Goal: Information Seeking & Learning: Learn about a topic

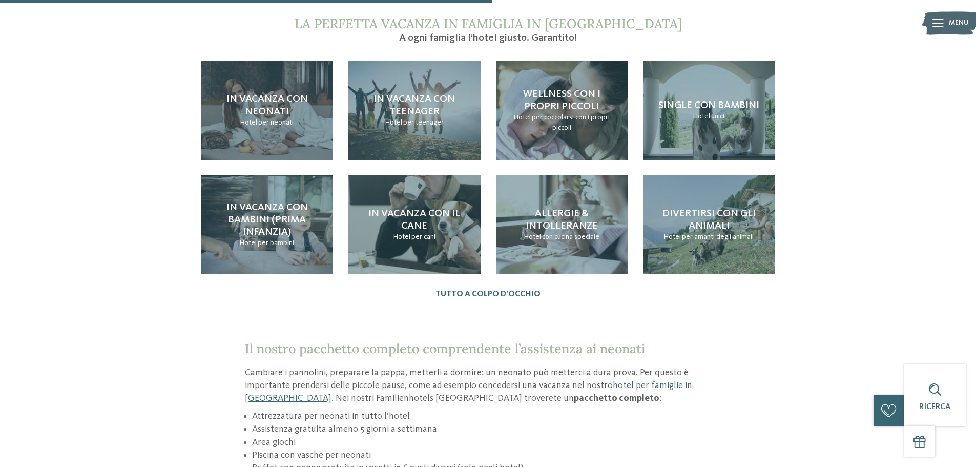
scroll to position [1127, 0]
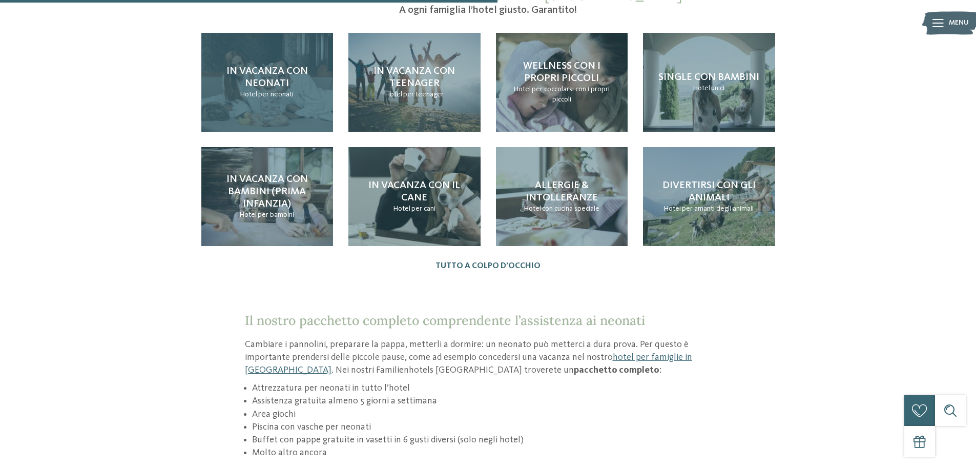
click at [276, 50] on div "In vacanza con neonati Hotel per neonati" at bounding box center [267, 82] width 132 height 99
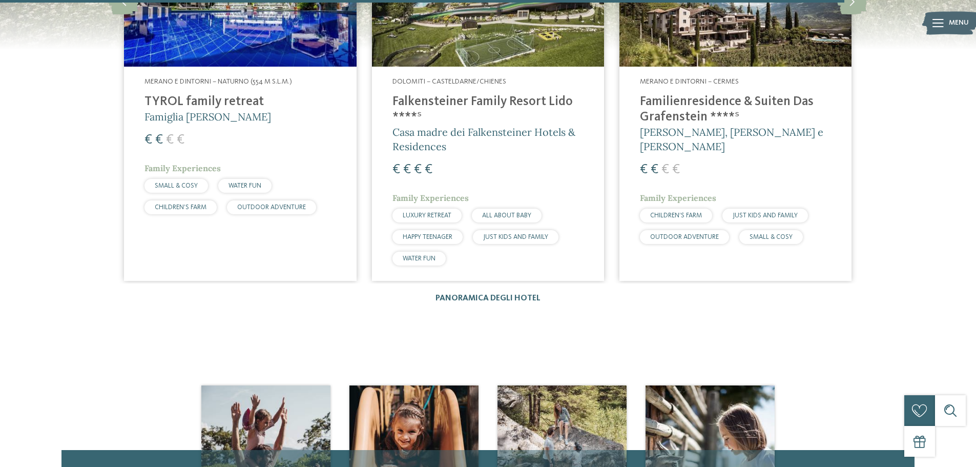
scroll to position [1751, 0]
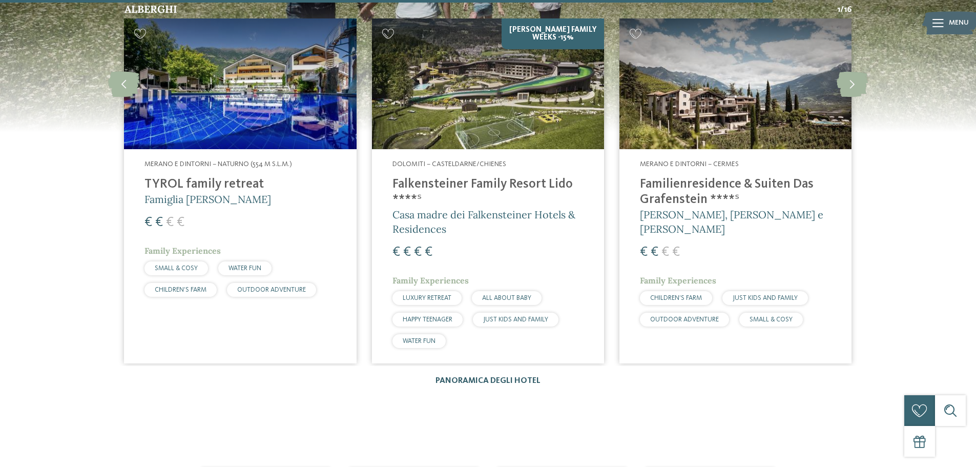
click at [489, 377] on link "Panoramica degli hotel" at bounding box center [487, 381] width 105 height 8
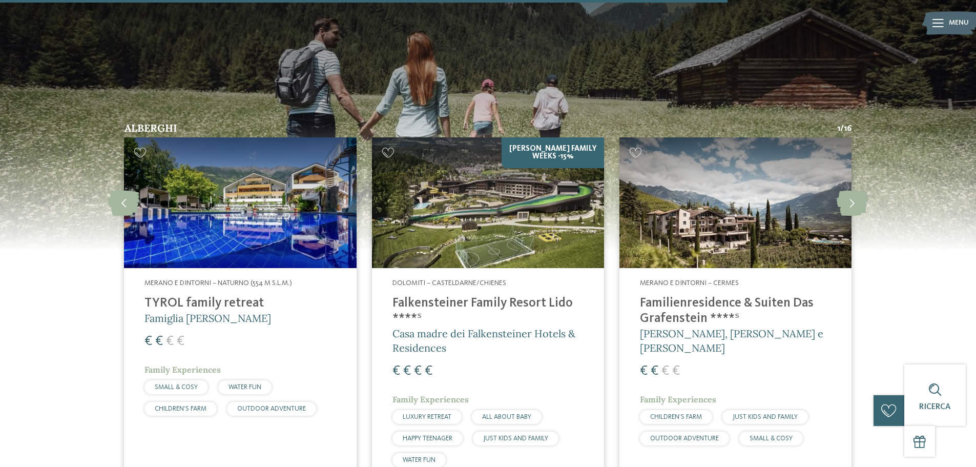
scroll to position [1649, 0]
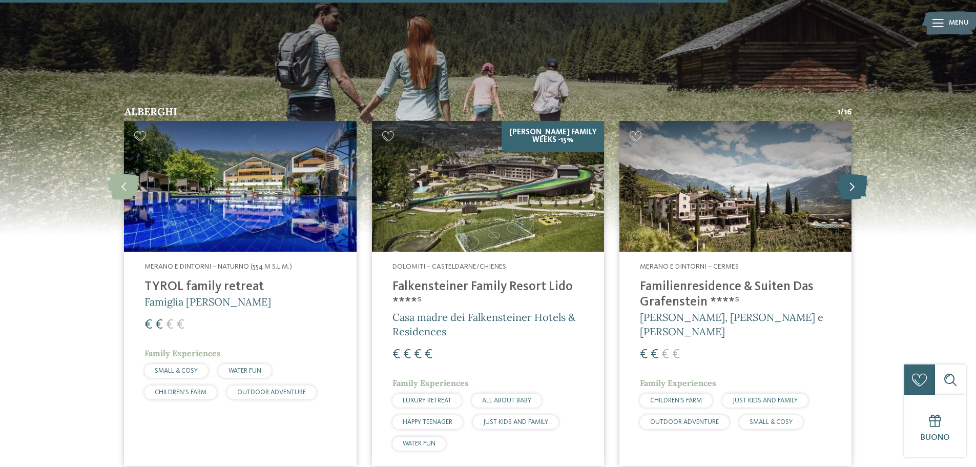
click at [857, 173] on icon at bounding box center [852, 186] width 31 height 26
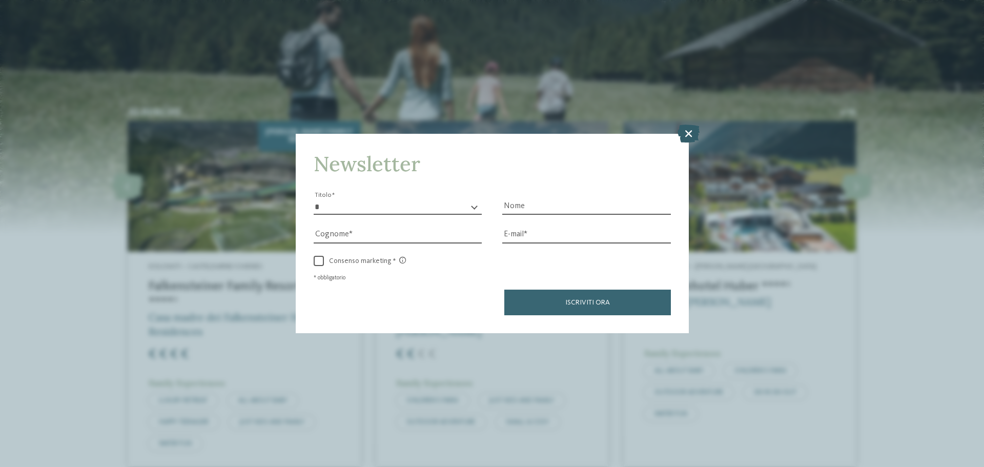
click at [687, 137] on icon at bounding box center [688, 133] width 22 height 18
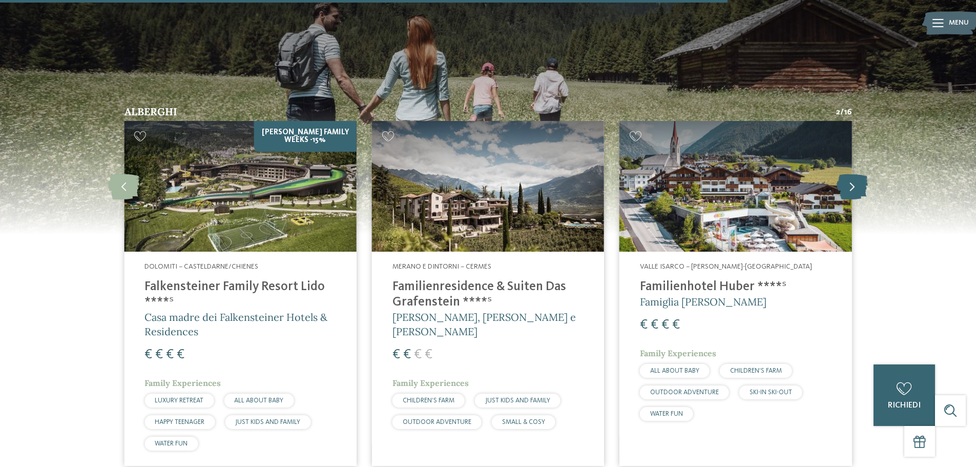
click at [856, 177] on icon at bounding box center [852, 186] width 31 height 26
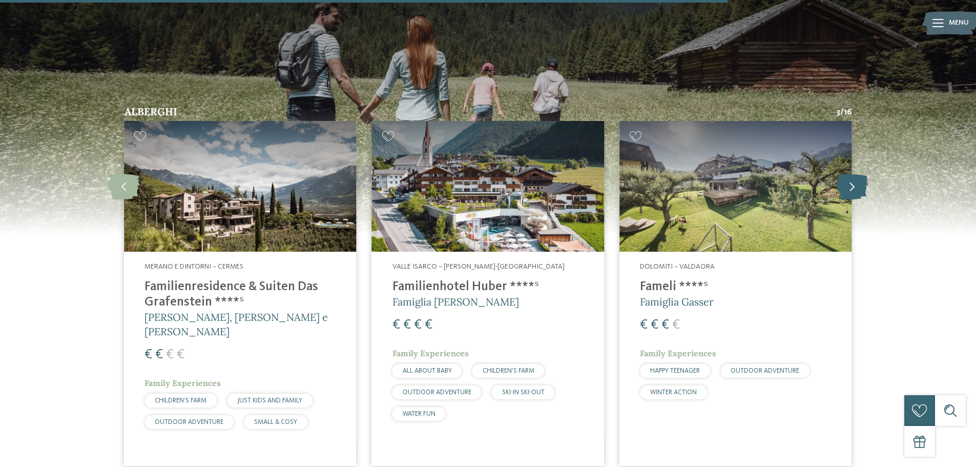
click at [856, 177] on icon at bounding box center [852, 186] width 31 height 26
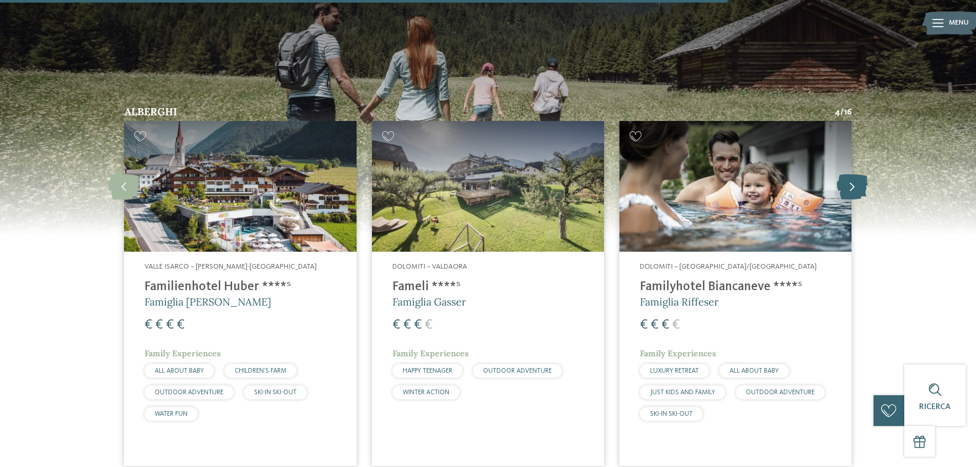
click at [856, 177] on icon at bounding box center [852, 186] width 31 height 26
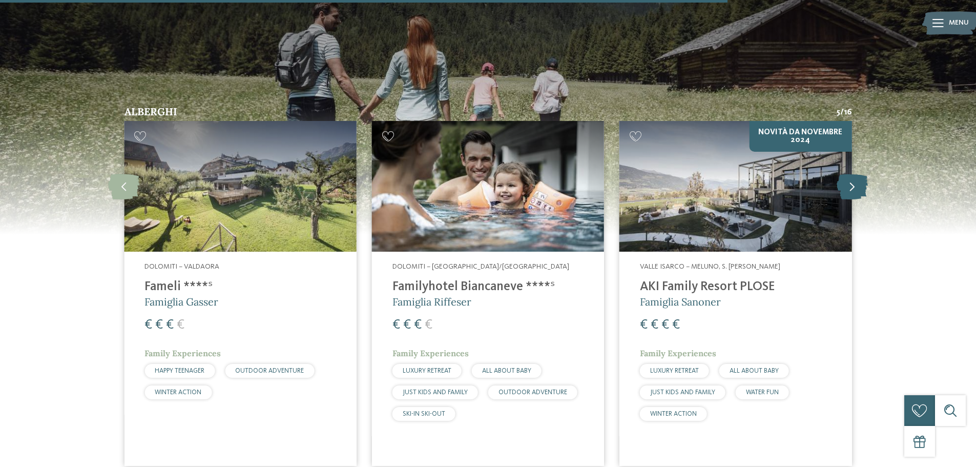
click at [856, 177] on icon at bounding box center [852, 186] width 31 height 26
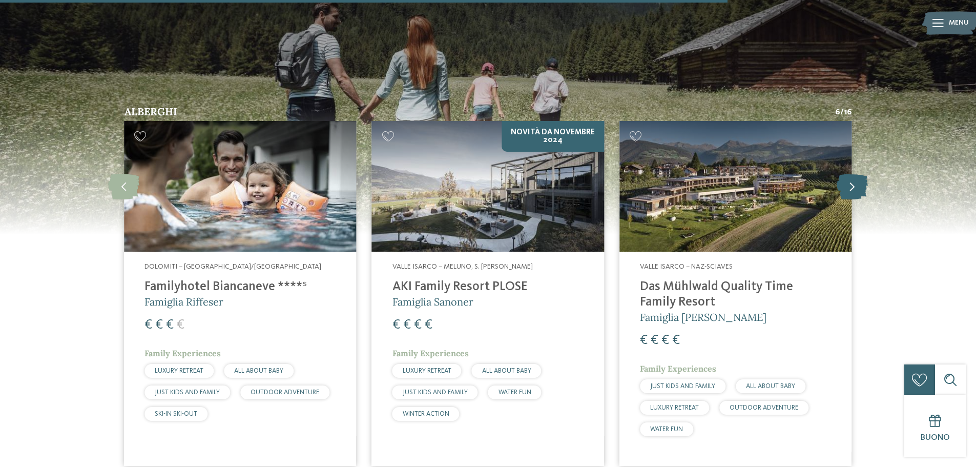
click at [856, 177] on icon at bounding box center [852, 186] width 31 height 26
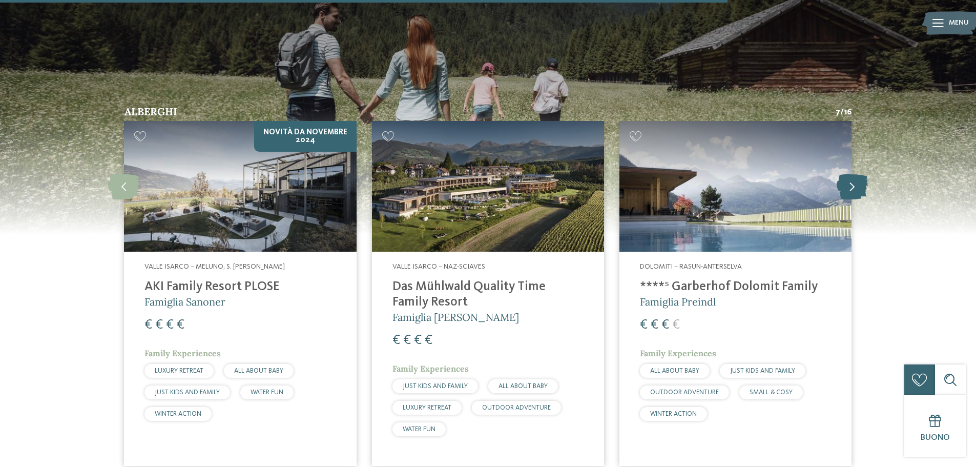
click at [856, 177] on icon at bounding box center [852, 186] width 31 height 26
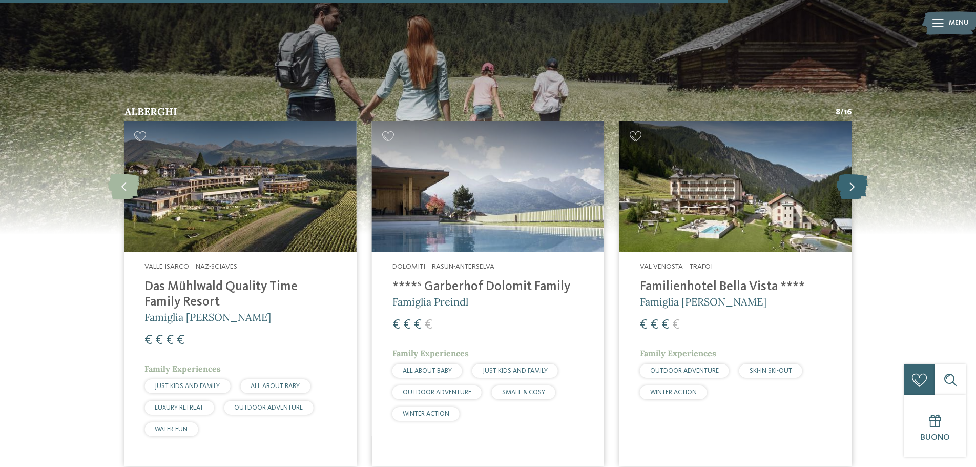
click at [856, 177] on icon at bounding box center [852, 186] width 31 height 26
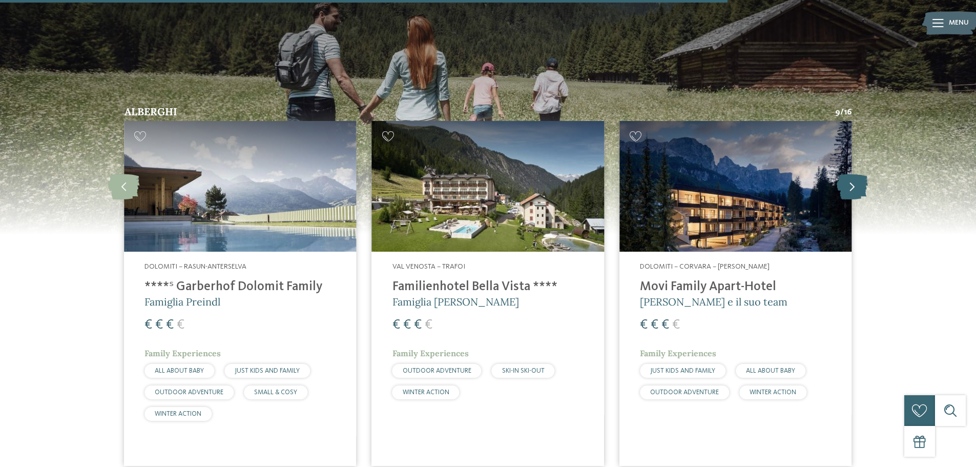
click at [856, 177] on icon at bounding box center [852, 186] width 31 height 26
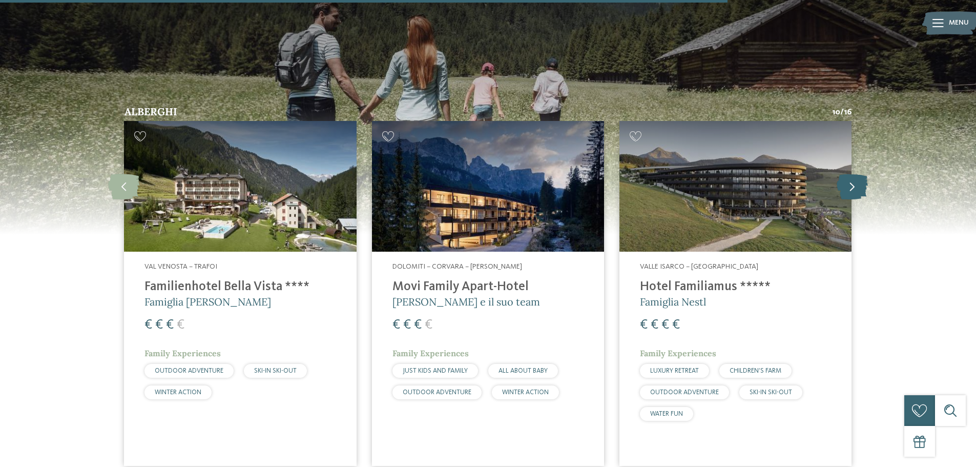
click at [856, 177] on icon at bounding box center [852, 186] width 31 height 26
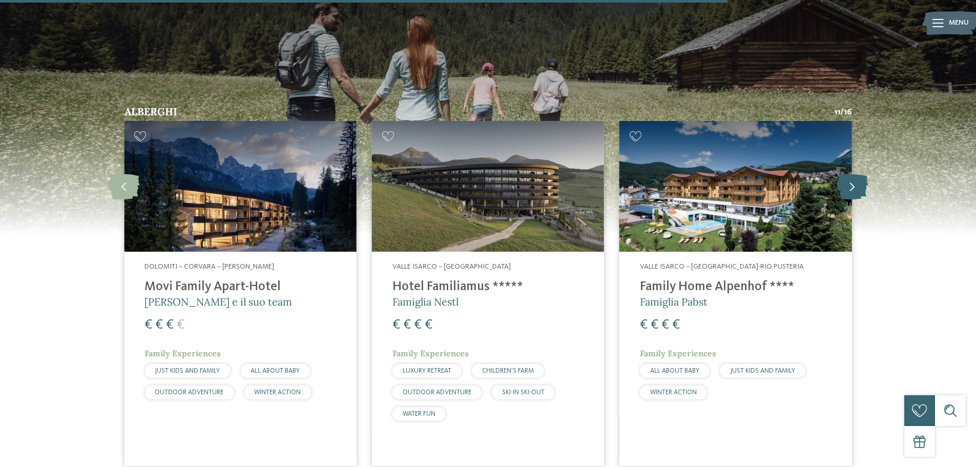
click at [854, 173] on icon at bounding box center [852, 186] width 31 height 26
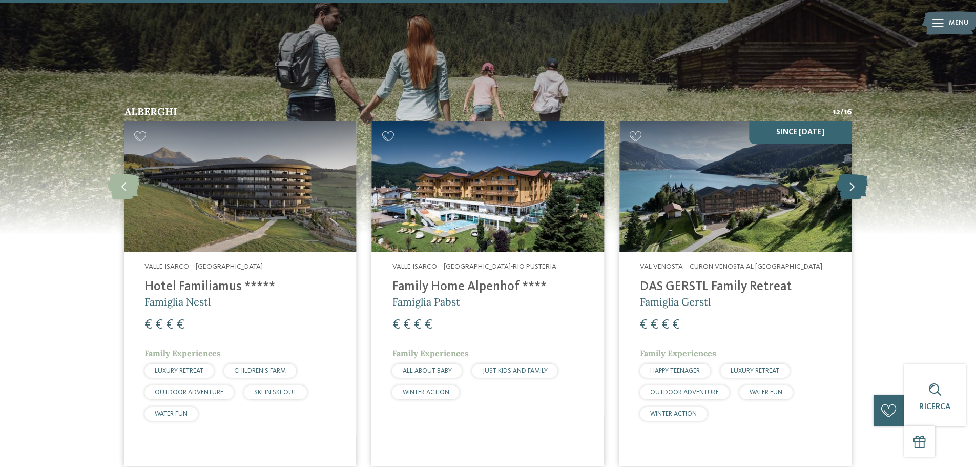
click at [854, 173] on icon at bounding box center [852, 186] width 31 height 26
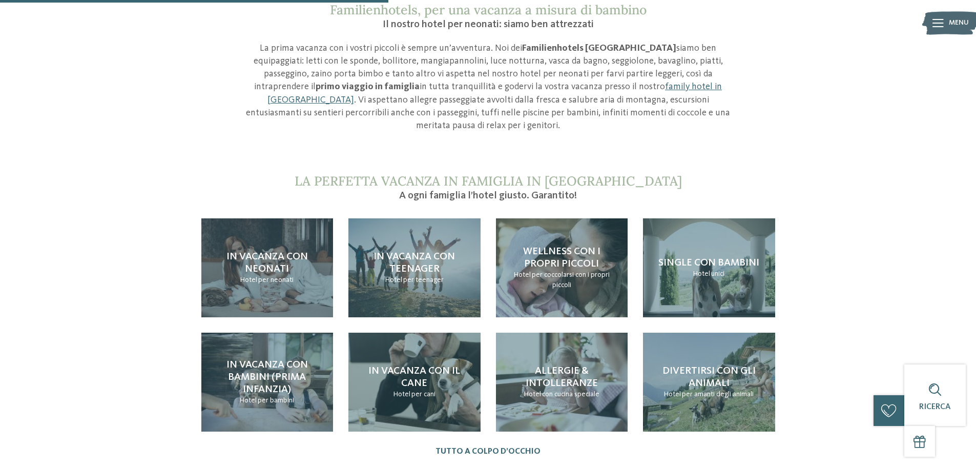
scroll to position [880, 0]
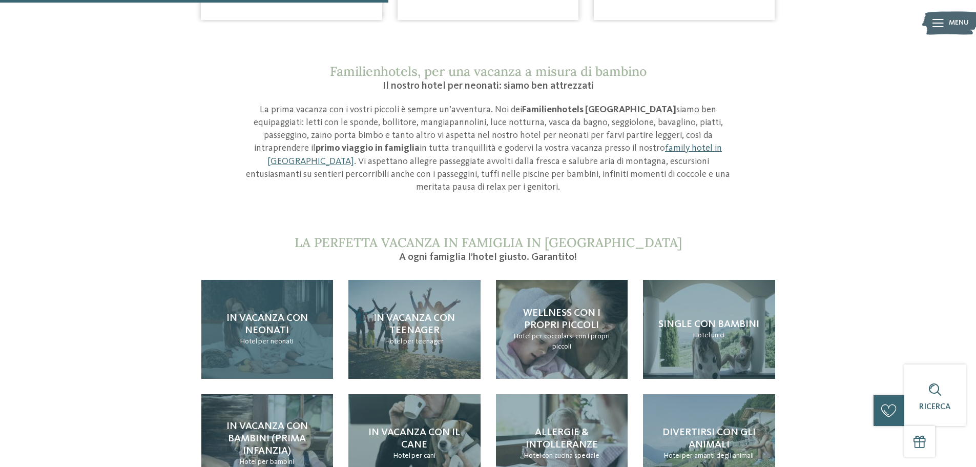
click at [293, 313] on span "In vacanza con neonati" at bounding box center [266, 324] width 81 height 23
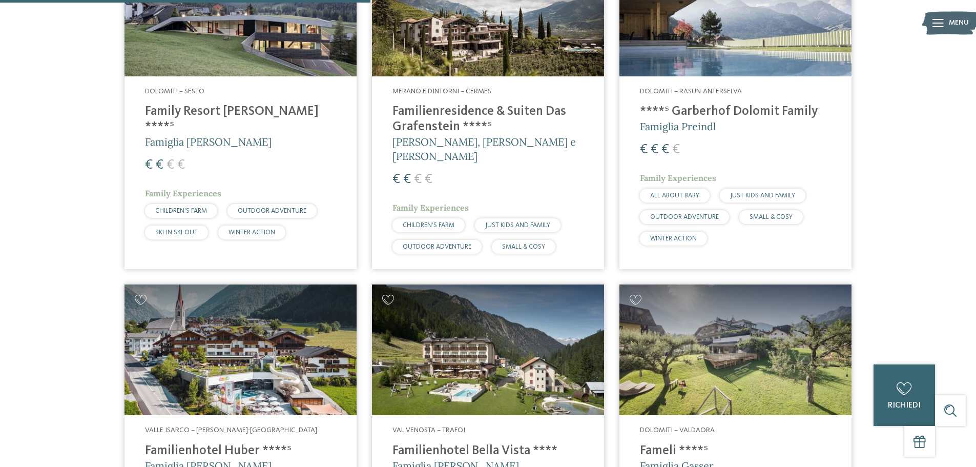
scroll to position [1435, 0]
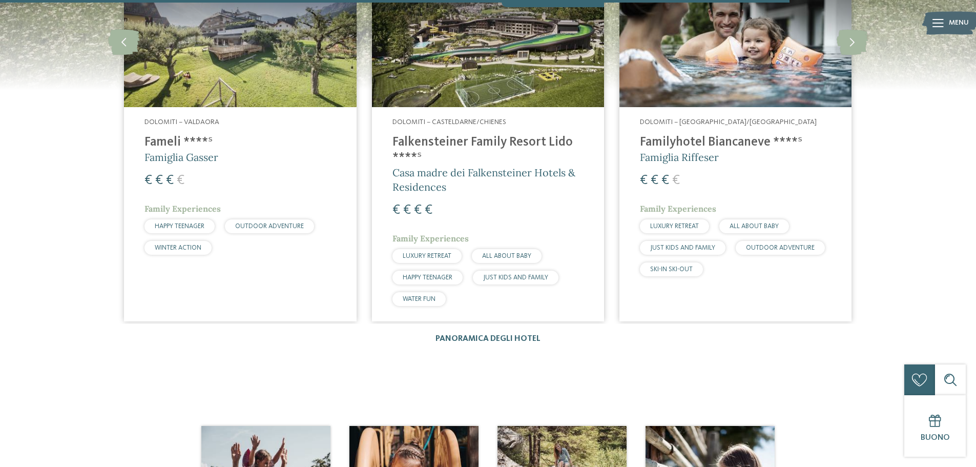
scroll to position [1691, 0]
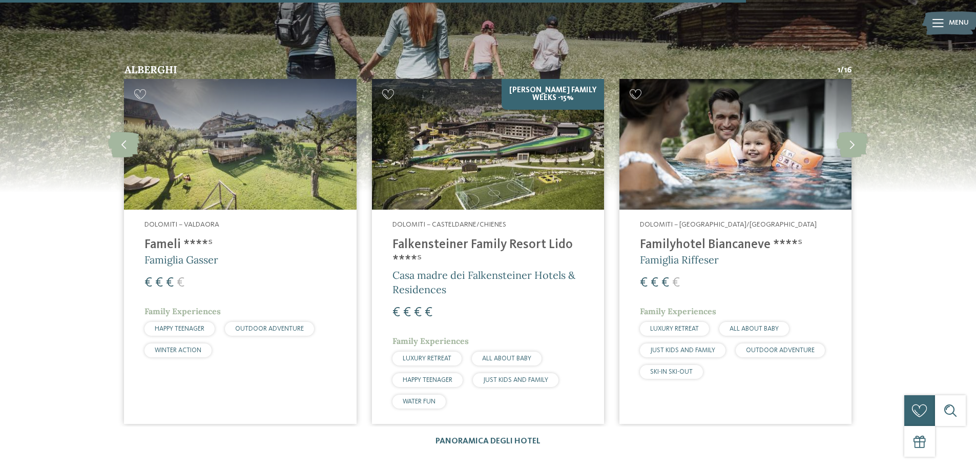
click at [542, 237] on h4 "Falkensteiner Family Resort Lido ****ˢ" at bounding box center [487, 252] width 191 height 31
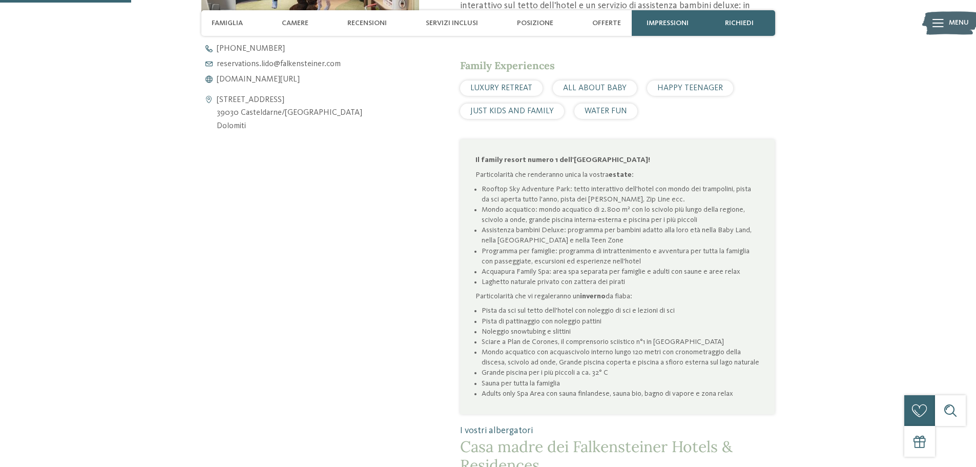
scroll to position [410, 0]
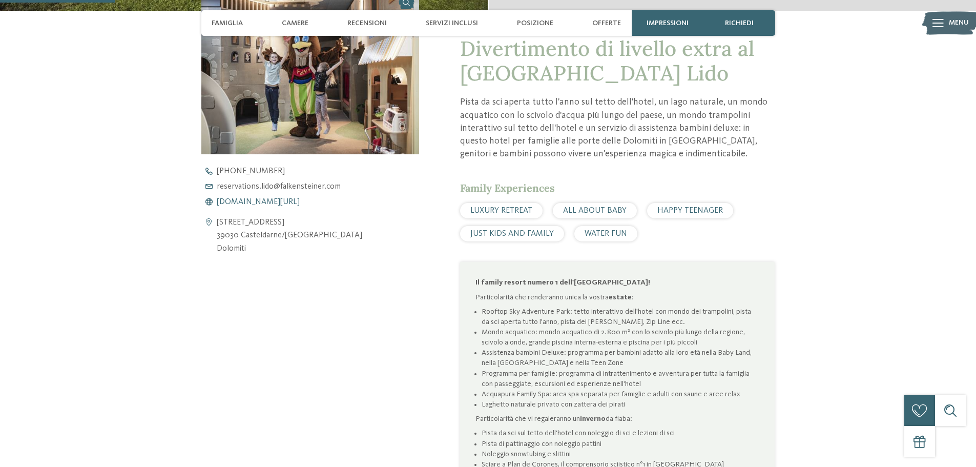
click at [300, 201] on span "[DOMAIN_NAME][URL]" at bounding box center [258, 202] width 83 height 8
